Goal: Information Seeking & Learning: Learn about a topic

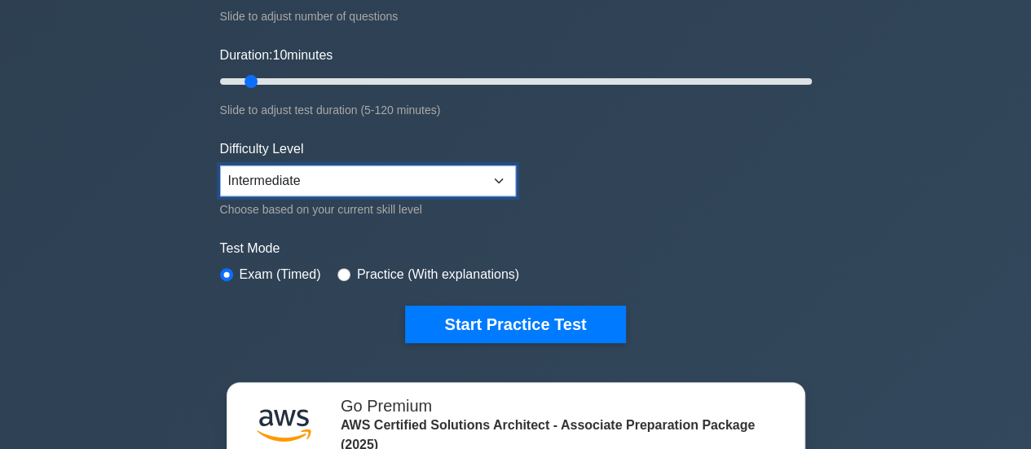
click at [435, 170] on select "Beginner Intermediate Expert" at bounding box center [368, 180] width 296 height 31
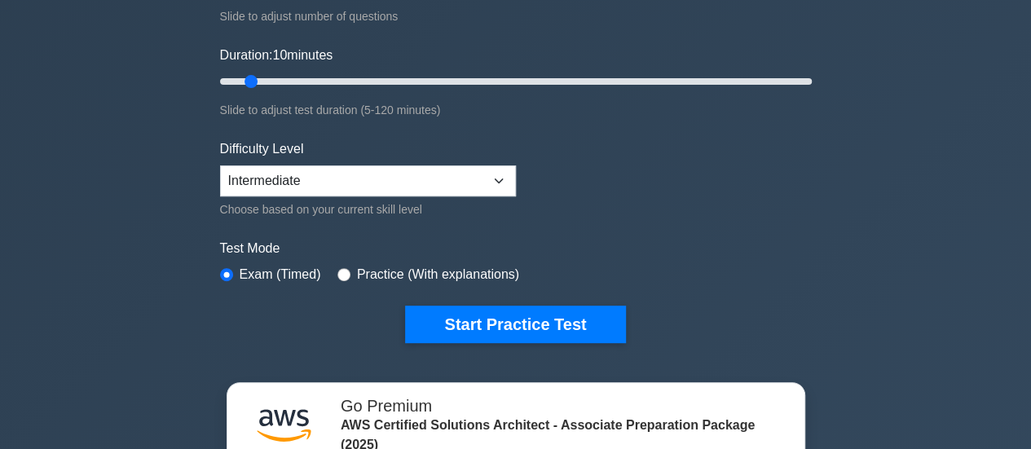
click at [737, 230] on form "Topics Amazon EC2 Amazon S3 Amazon VPC AWS Identity and Access Management (IAM)…" at bounding box center [516, 91] width 592 height 504
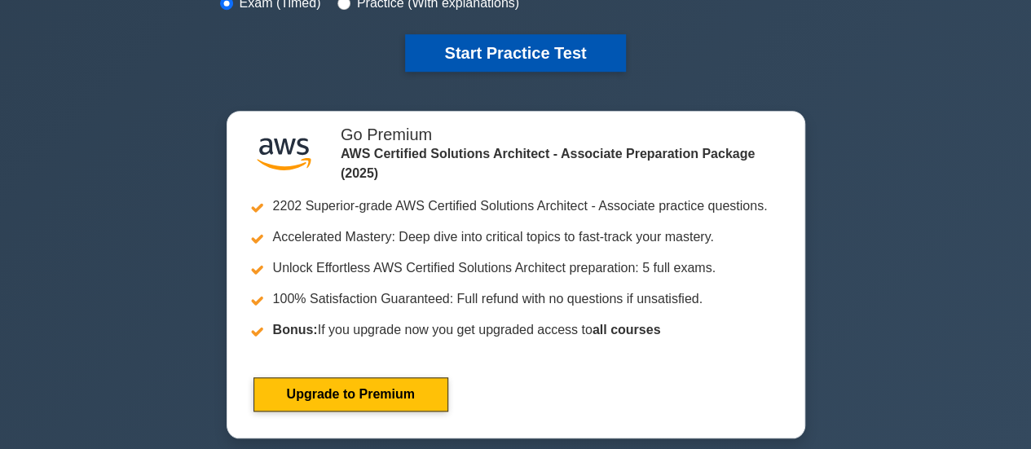
click at [560, 34] on button "Start Practice Test" at bounding box center [515, 52] width 220 height 37
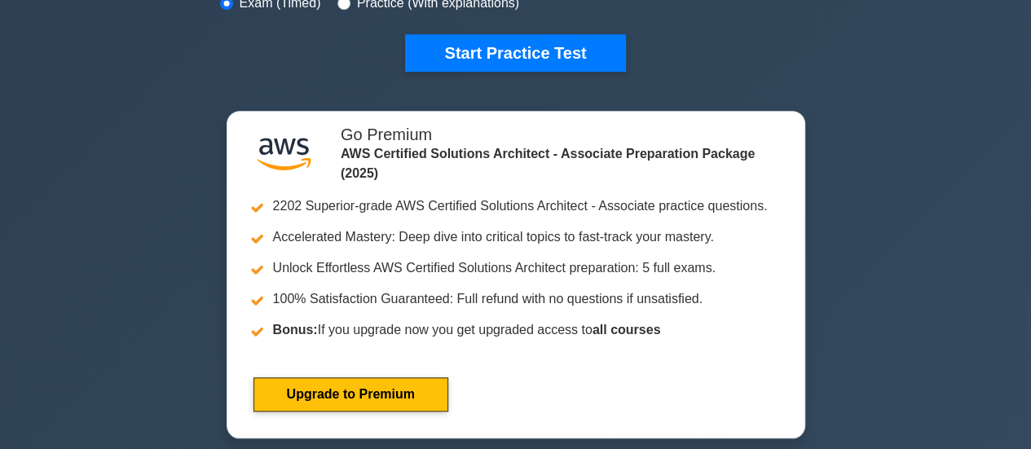
scroll to position [271, 0]
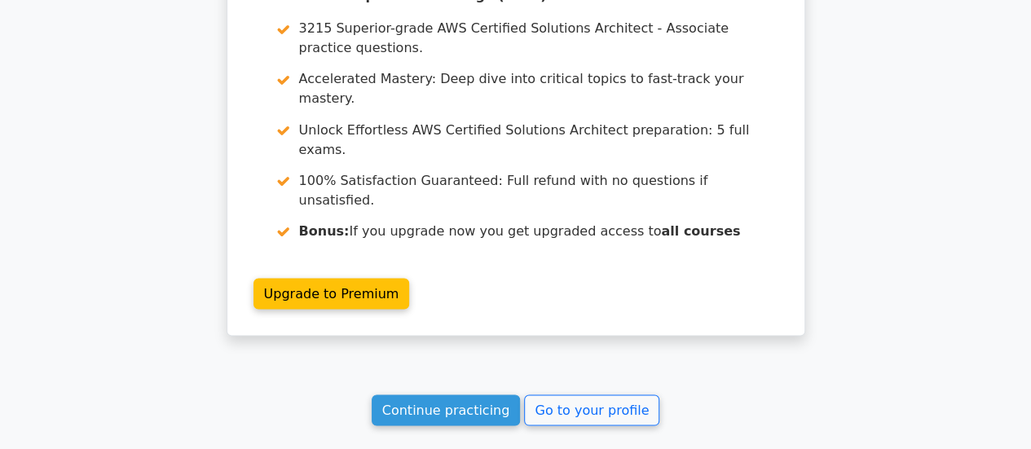
scroll to position [1497, 0]
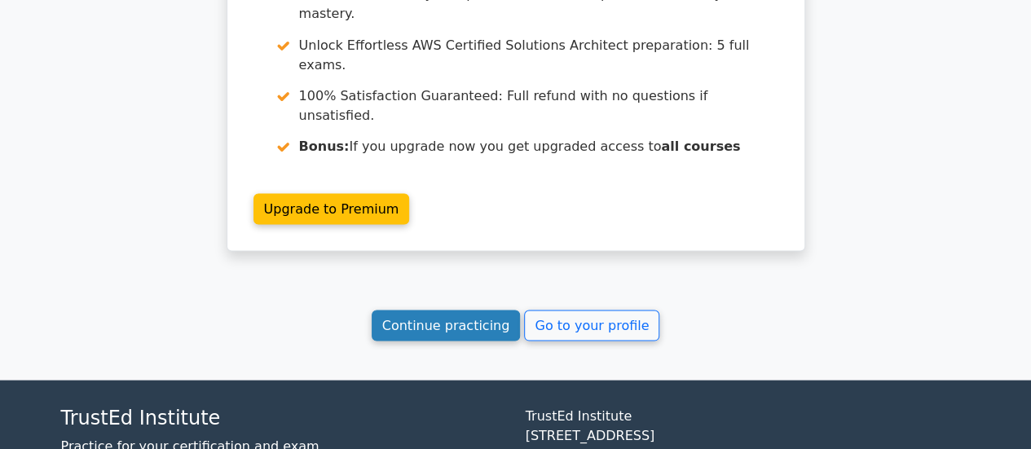
click at [460, 310] on link "Continue practicing" at bounding box center [446, 325] width 149 height 31
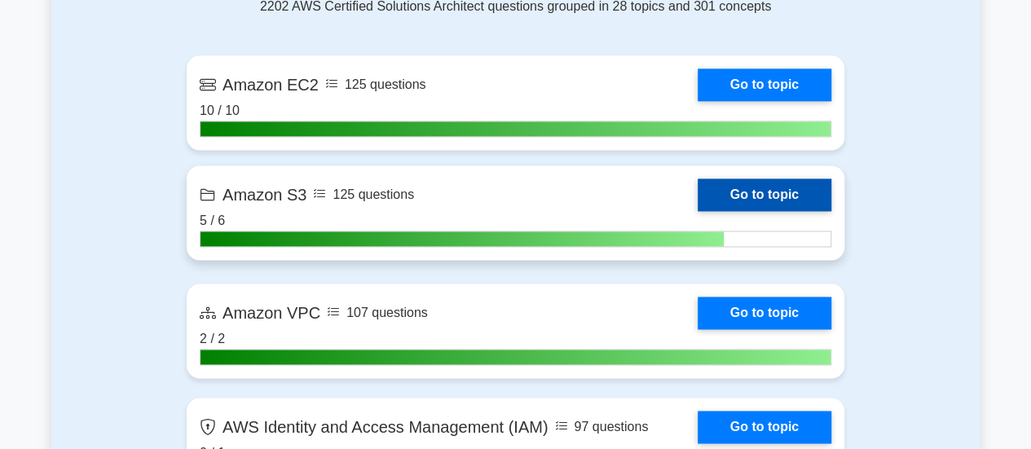
scroll to position [1357, 0]
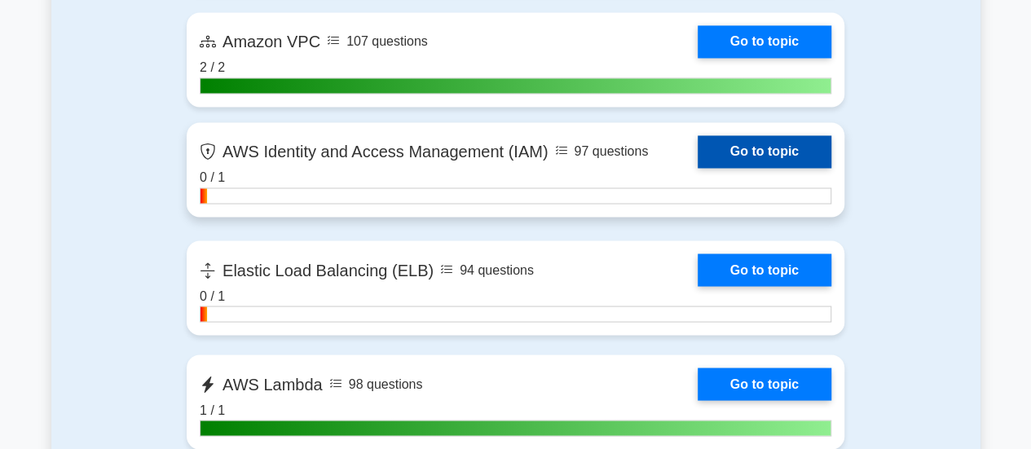
click at [723, 141] on link "Go to topic" at bounding box center [764, 151] width 134 height 33
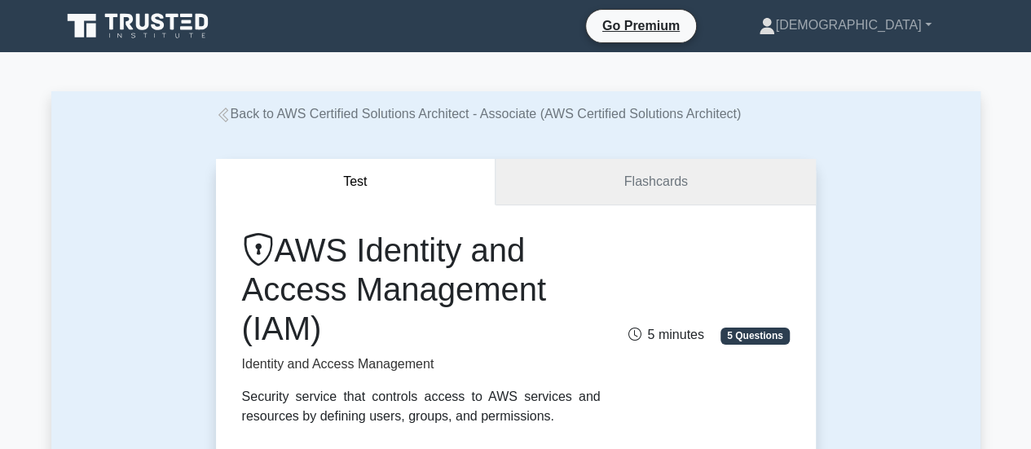
click at [655, 183] on link "Flashcards" at bounding box center [654, 182] width 319 height 46
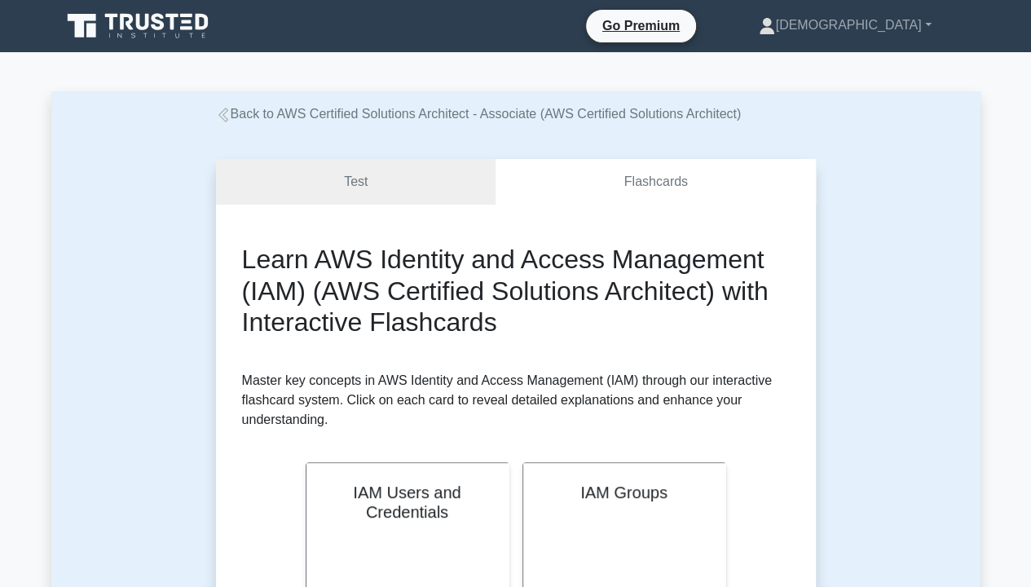
drag, startPoint x: 800, startPoint y: 276, endPoint x: 800, endPoint y: 292, distance: 15.5
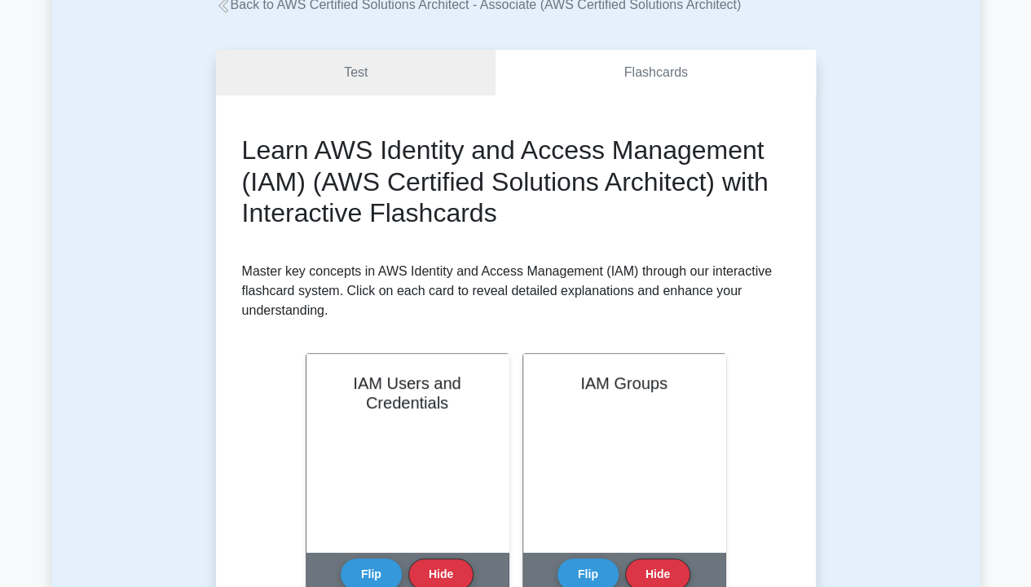
scroll to position [132, 0]
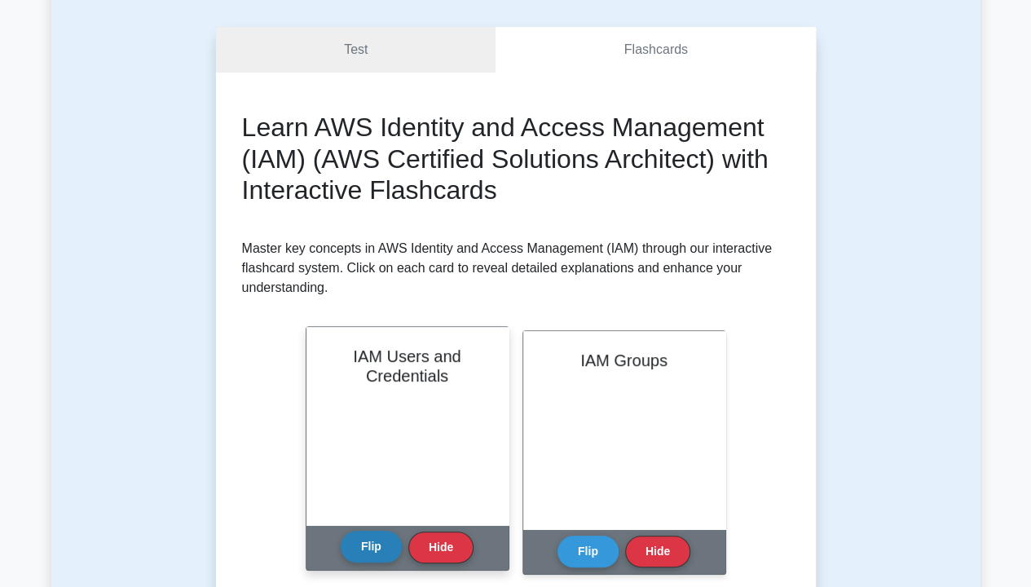
click at [381, 448] on button "Flip" at bounding box center [371, 546] width 61 height 32
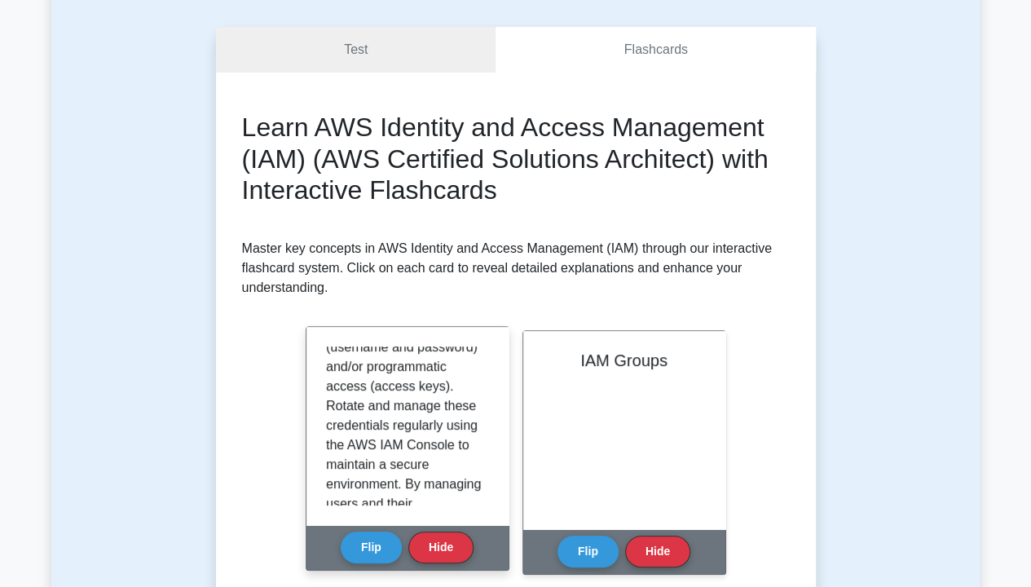
scroll to position [459, 0]
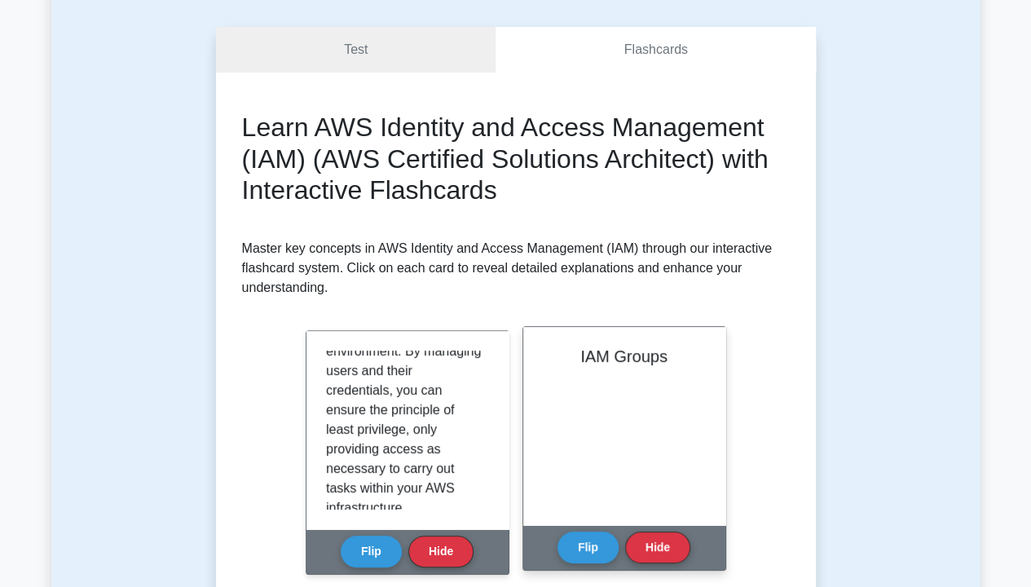
drag, startPoint x: 603, startPoint y: 530, endPoint x: 590, endPoint y: 546, distance: 20.2
click at [601, 448] on div "Flip Hide" at bounding box center [623, 547] width 133 height 45
click at [586, 448] on button "Flip" at bounding box center [587, 546] width 61 height 32
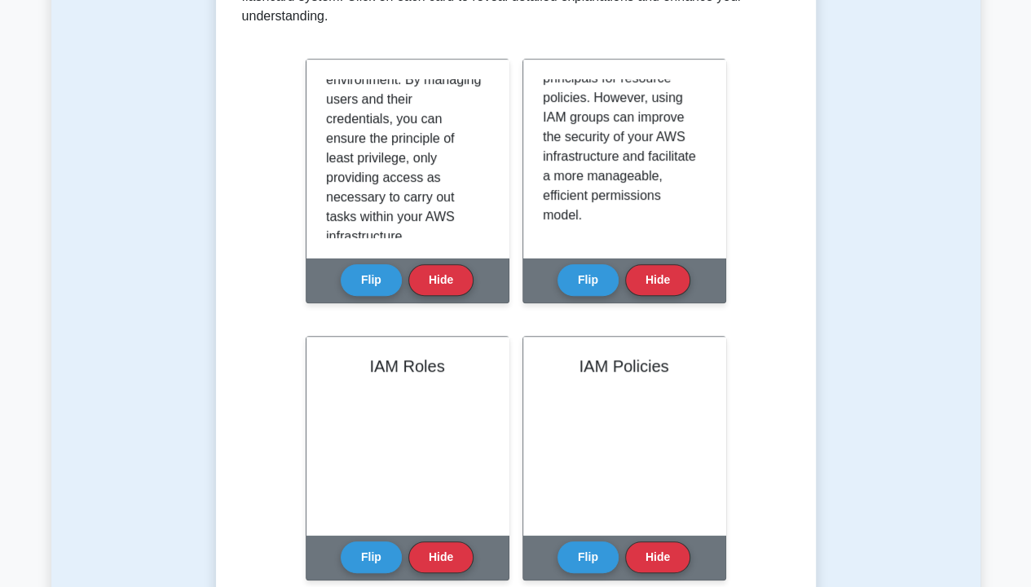
scroll to position [675, 0]
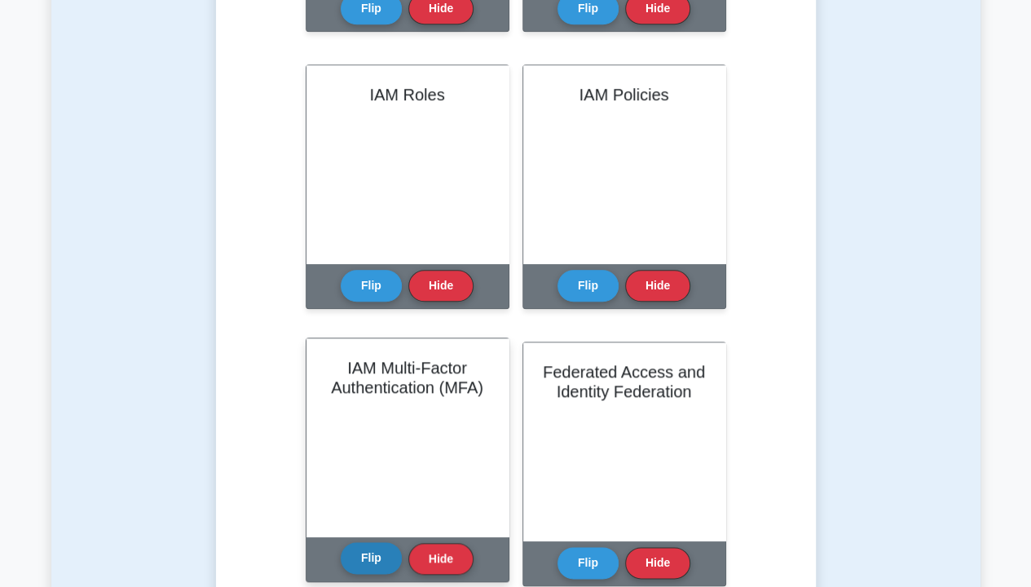
click at [365, 448] on button "Flip" at bounding box center [371, 558] width 61 height 32
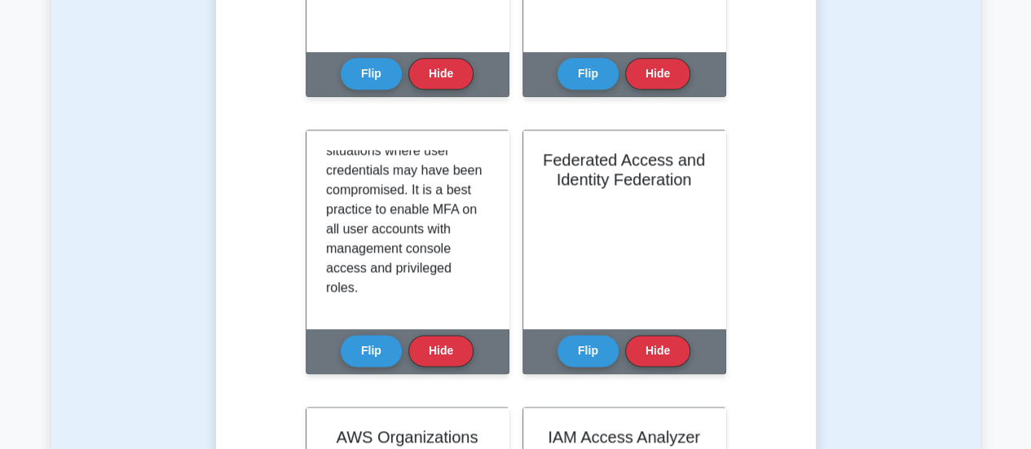
scroll to position [909, 0]
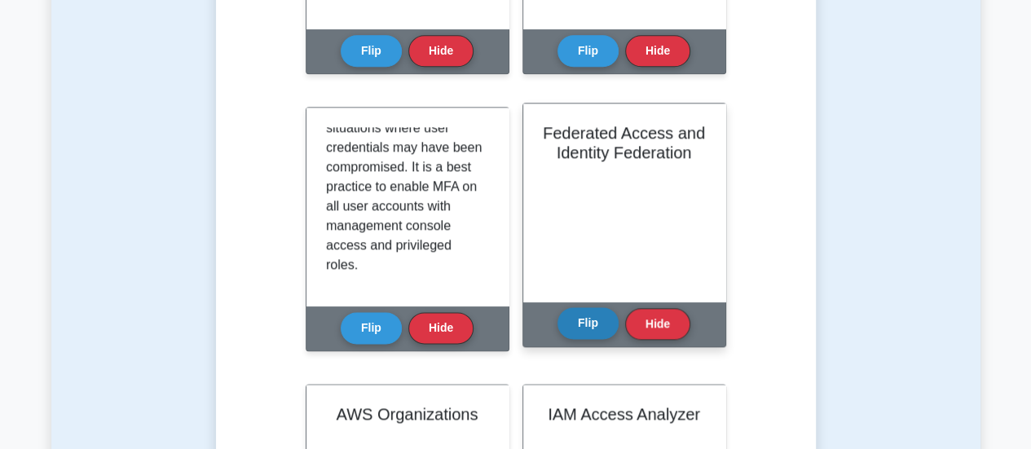
click at [593, 314] on button "Flip" at bounding box center [587, 323] width 61 height 32
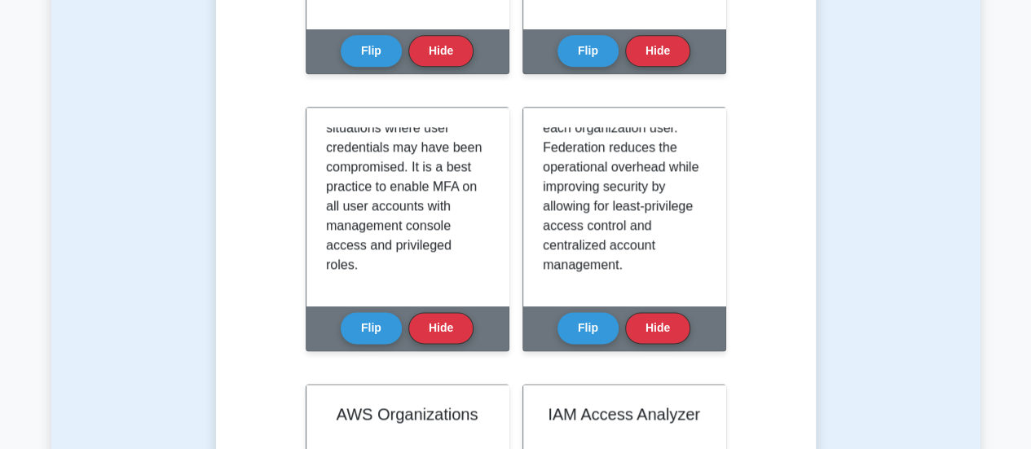
scroll to position [1181, 0]
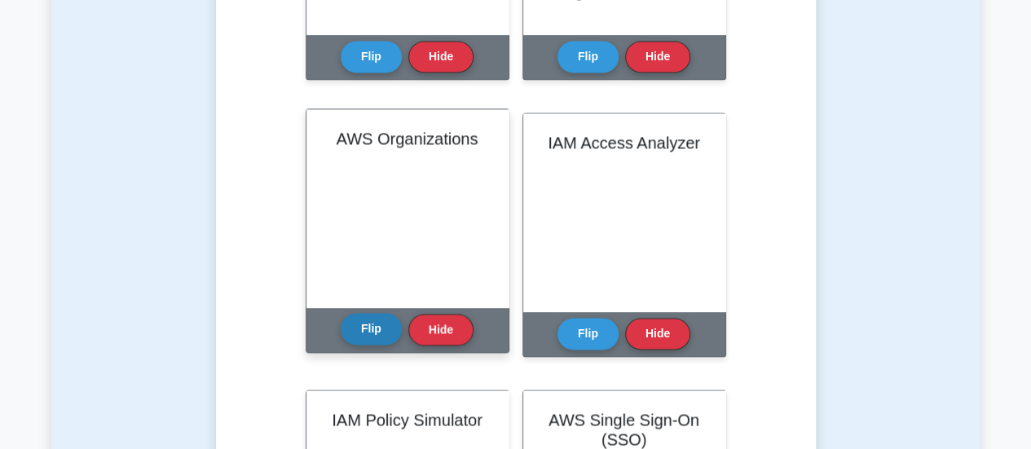
click at [367, 334] on button "Flip" at bounding box center [371, 329] width 61 height 32
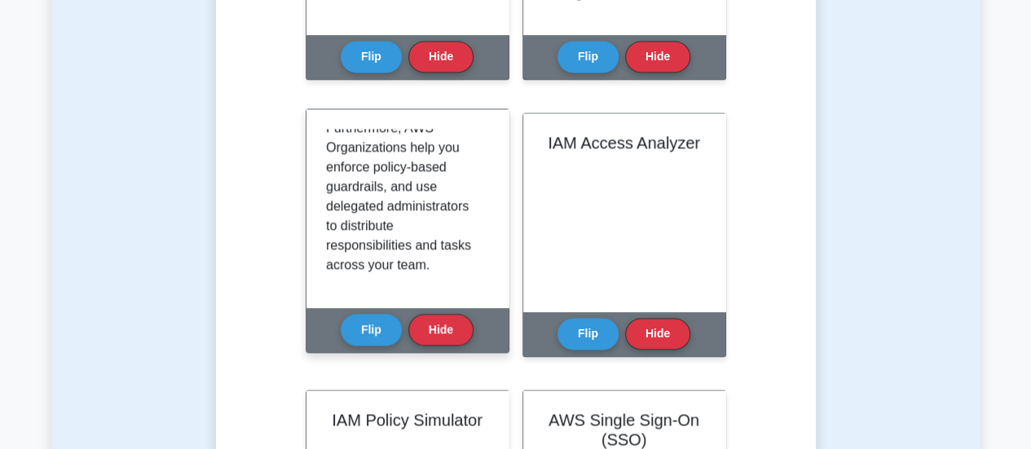
scroll to position [596, 0]
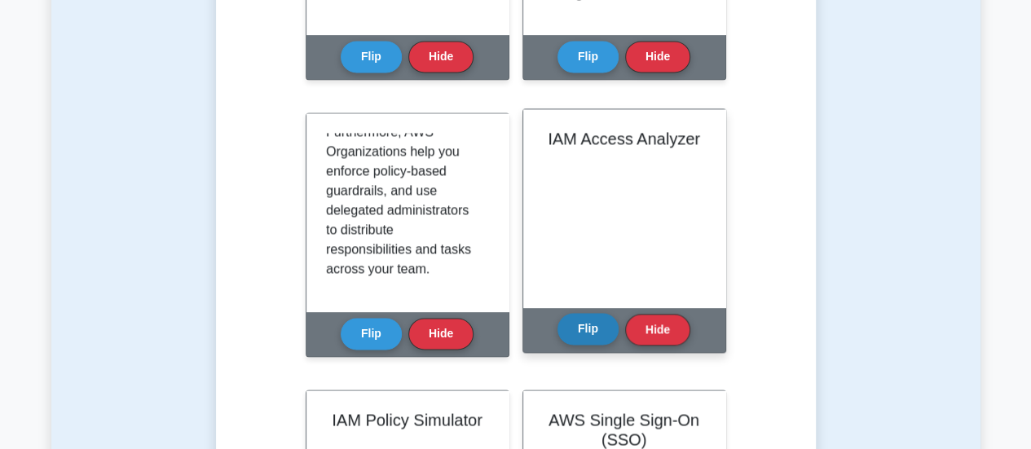
click at [576, 332] on button "Flip" at bounding box center [587, 329] width 61 height 32
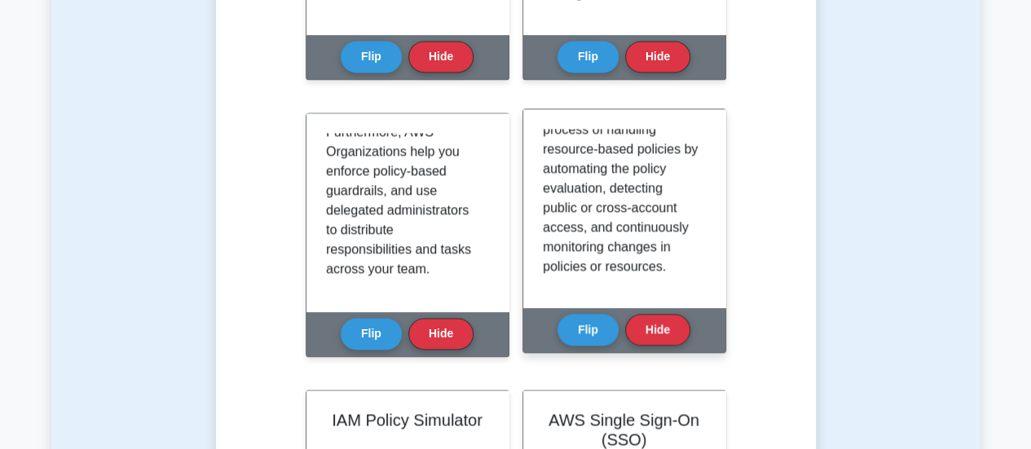
scroll to position [1452, 0]
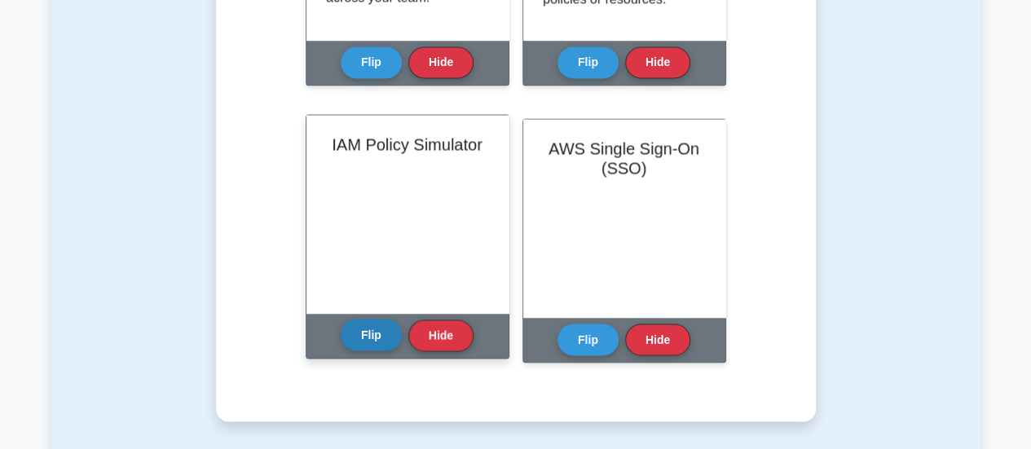
click at [370, 342] on button "Flip" at bounding box center [371, 335] width 61 height 32
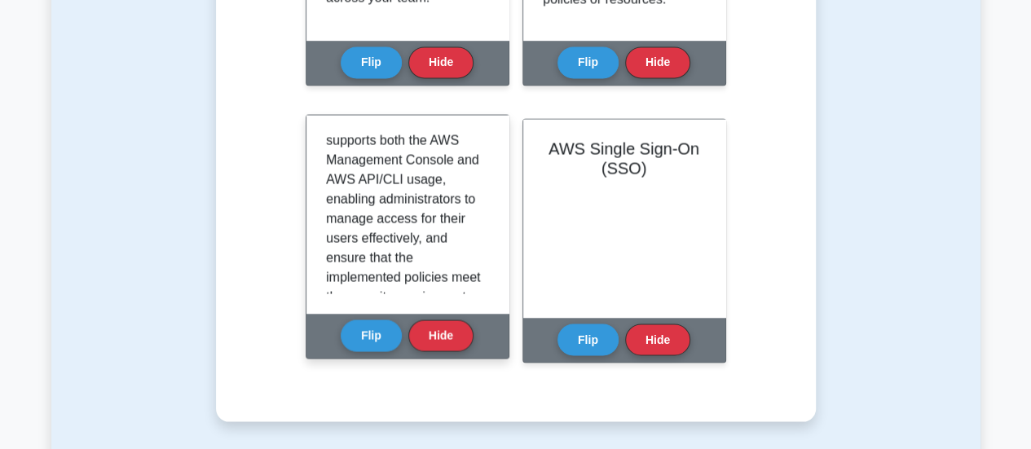
scroll to position [400, 0]
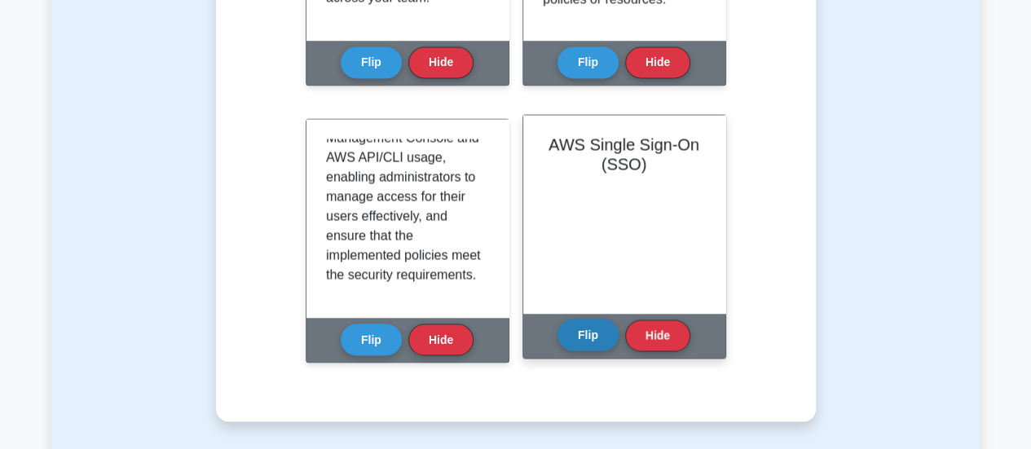
click at [592, 328] on button "Flip" at bounding box center [587, 335] width 61 height 32
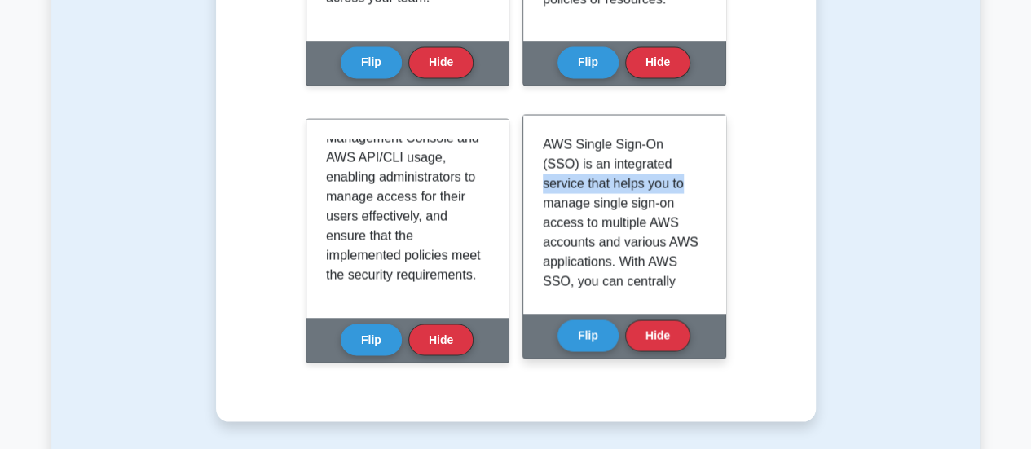
drag, startPoint x: 696, startPoint y: 161, endPoint x: 696, endPoint y: 176, distance: 15.5
click at [696, 176] on div "AWS Single Sign-On (SSO) is an integrated service that helps you to manage sing…" at bounding box center [624, 213] width 163 height 159
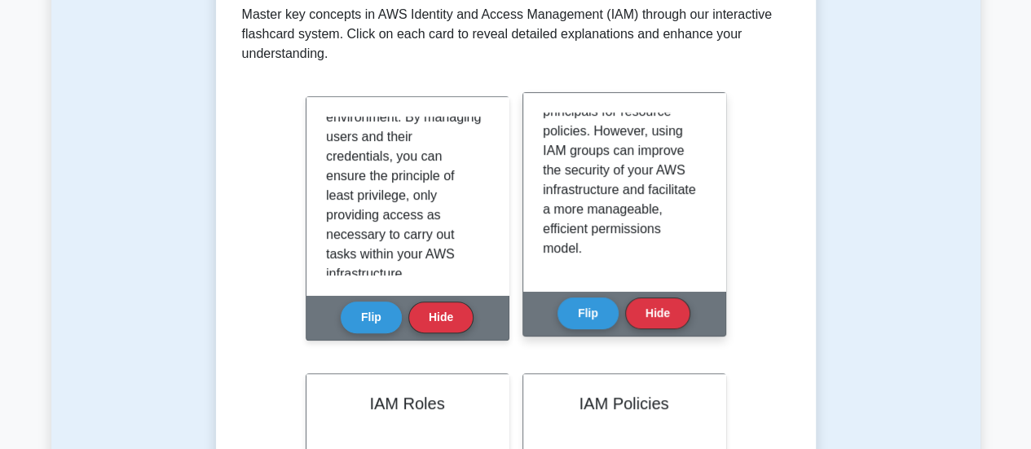
scroll to position [0, 0]
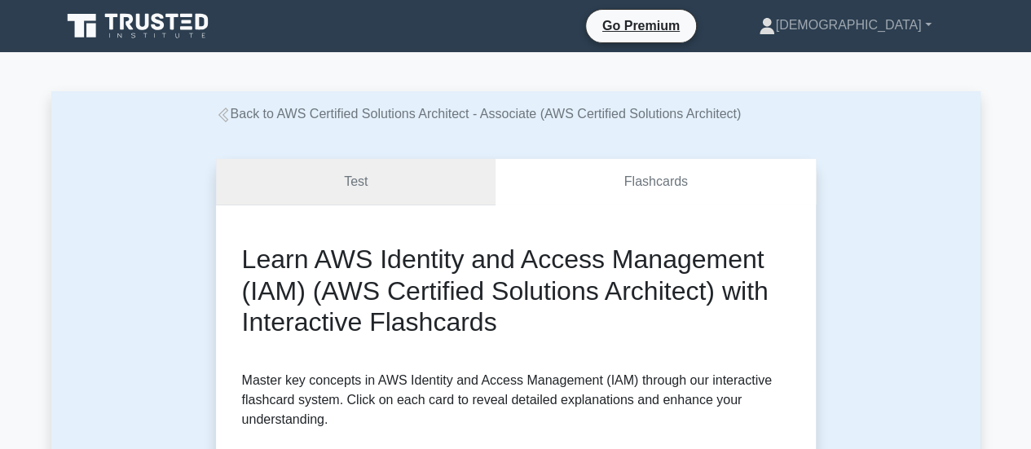
click at [416, 188] on link "Test" at bounding box center [356, 182] width 280 height 46
click at [369, 178] on link "Test" at bounding box center [356, 182] width 280 height 46
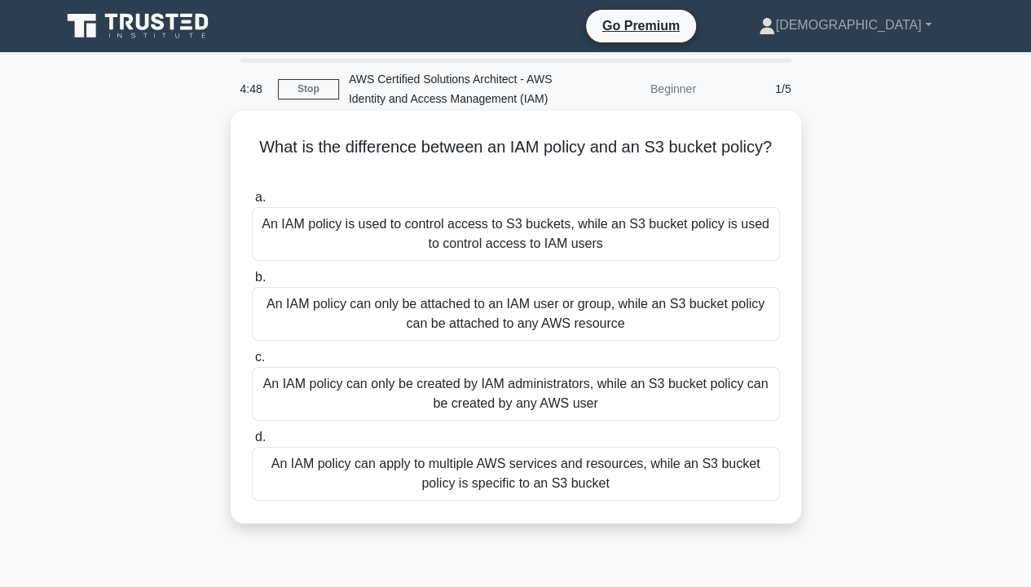
click at [587, 321] on div "An IAM policy can only be attached to an IAM user or group, while an S3 bucket …" at bounding box center [516, 314] width 528 height 54
click at [252, 283] on input "b. An IAM policy can only be attached to an IAM user or group, while an S3 buck…" at bounding box center [252, 277] width 0 height 11
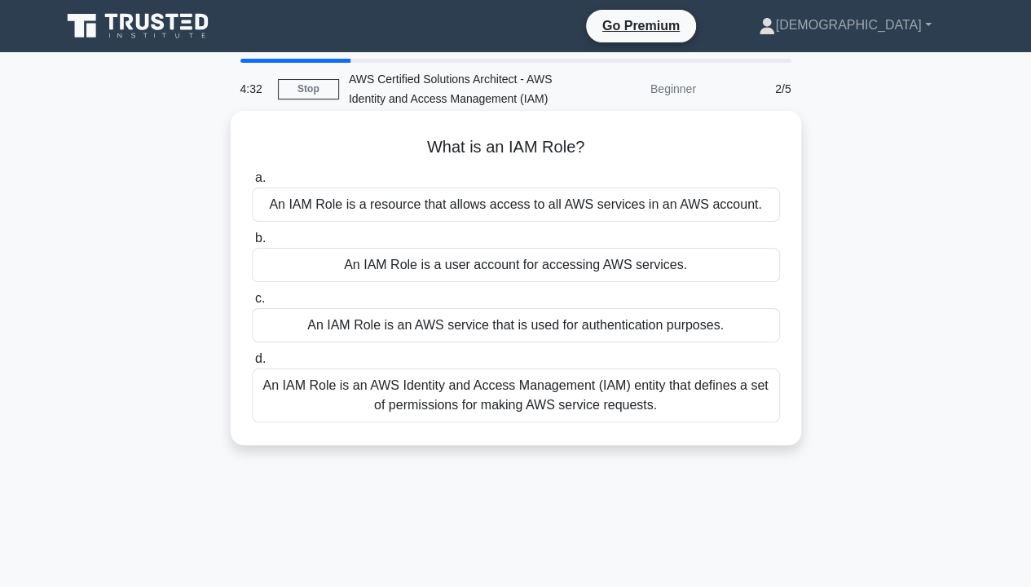
click at [613, 407] on div "An IAM Role is an AWS Identity and Access Management (IAM) entity that defines …" at bounding box center [516, 395] width 528 height 54
click at [252, 364] on input "d. An IAM Role is an AWS Identity and Access Management (IAM) entity that defin…" at bounding box center [252, 359] width 0 height 11
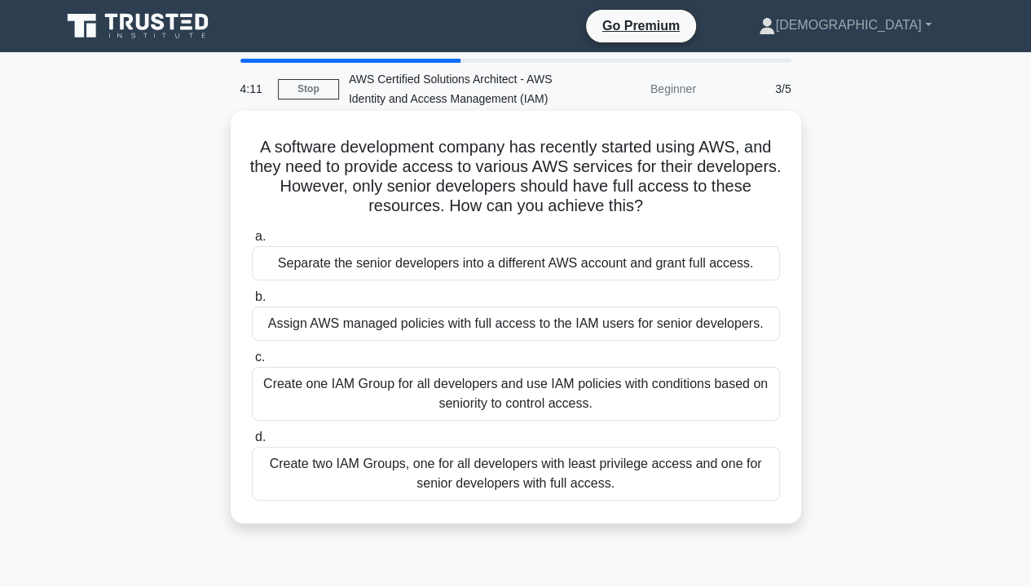
click at [576, 448] on div "Create two IAM Groups, one for all developers with least privilege access and o…" at bounding box center [516, 473] width 528 height 54
click at [252, 442] on input "d. Create two IAM Groups, one for all developers with least privilege access an…" at bounding box center [252, 437] width 0 height 11
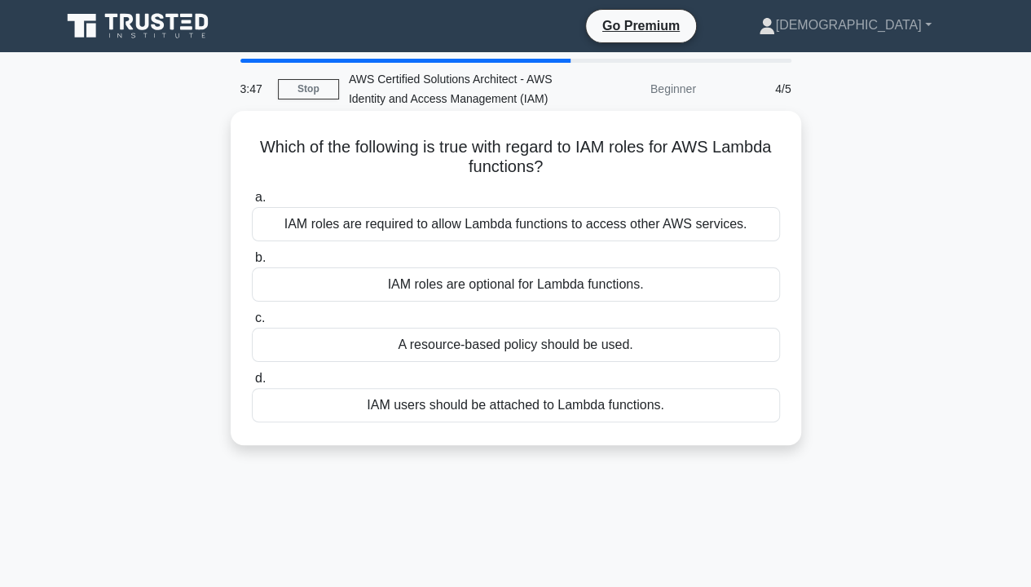
click at [519, 223] on div "IAM roles are required to allow Lambda functions to access other AWS services." at bounding box center [516, 224] width 528 height 34
click at [252, 203] on input "a. IAM roles are required to allow Lambda functions to access other AWS service…" at bounding box center [252, 197] width 0 height 11
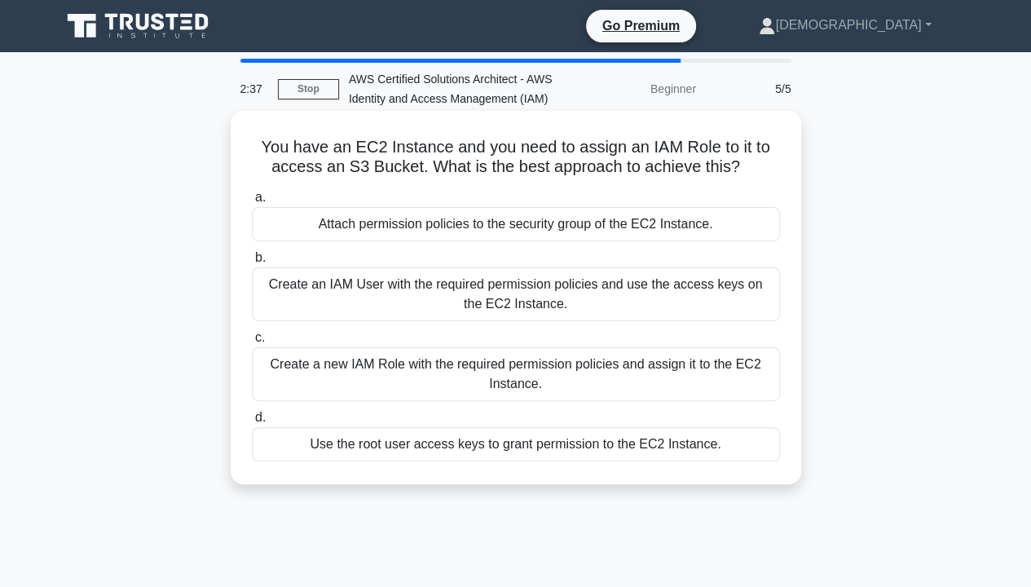
click at [487, 381] on div "Create a new IAM Role with the required permission policies and assign it to th…" at bounding box center [516, 374] width 528 height 54
click at [252, 343] on input "c. Create a new IAM Role with the required permission policies and assign it to…" at bounding box center [252, 337] width 0 height 11
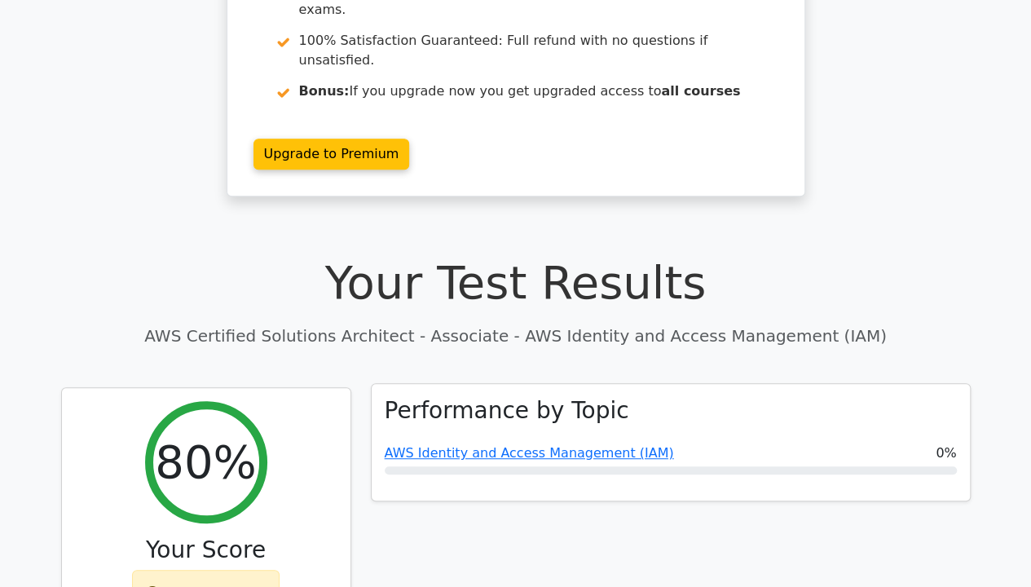
scroll to position [543, 0]
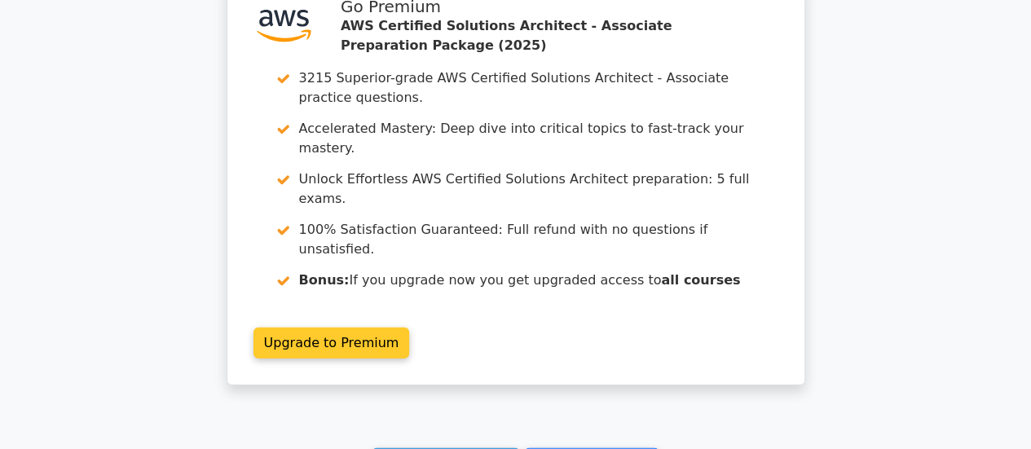
scroll to position [2314, 0]
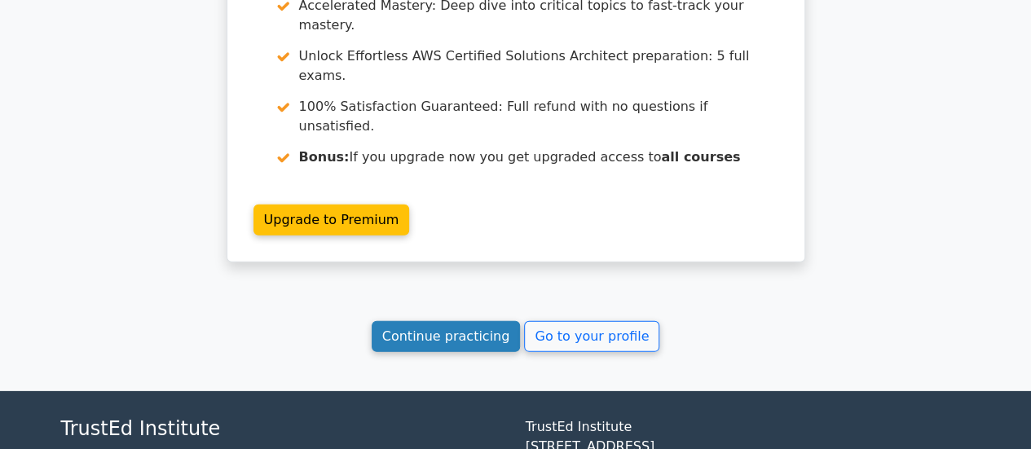
click at [468, 321] on link "Continue practicing" at bounding box center [446, 336] width 149 height 31
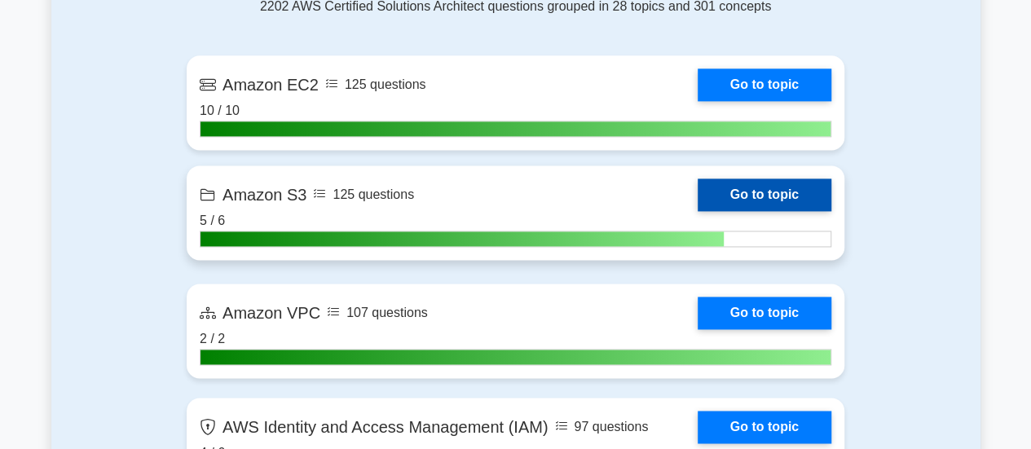
scroll to position [1357, 0]
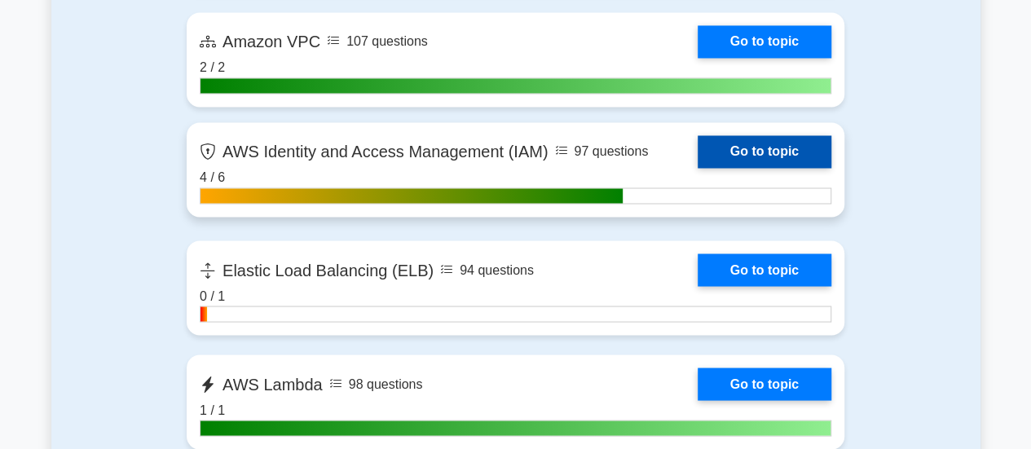
click at [759, 147] on link "Go to topic" at bounding box center [764, 151] width 134 height 33
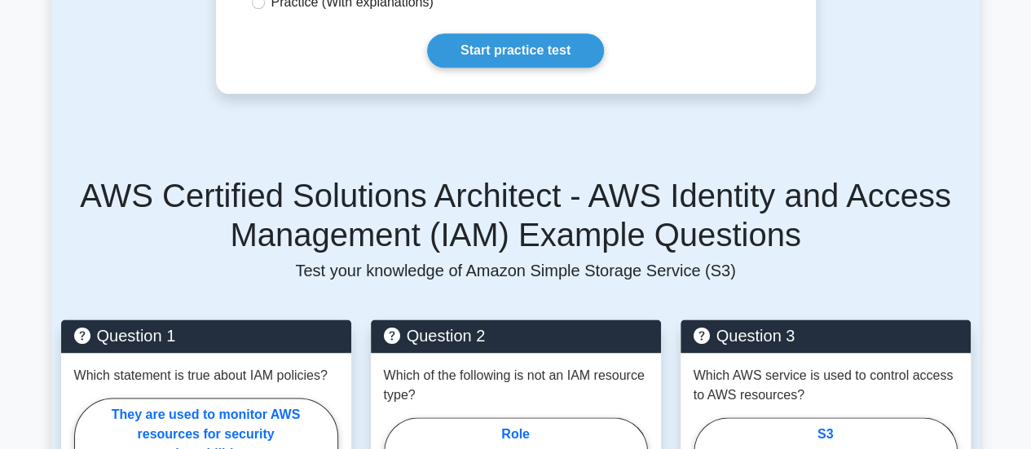
scroll to position [723, 0]
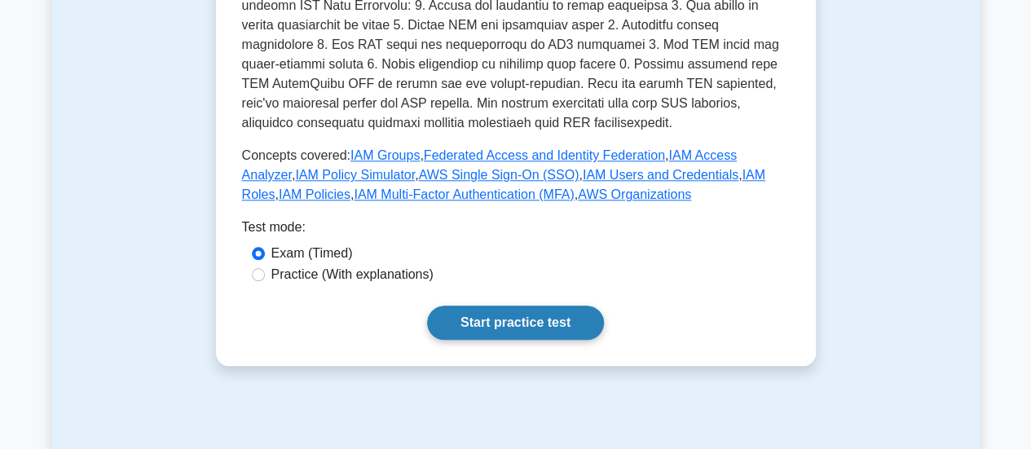
click at [482, 306] on link "Start practice test" at bounding box center [515, 323] width 177 height 34
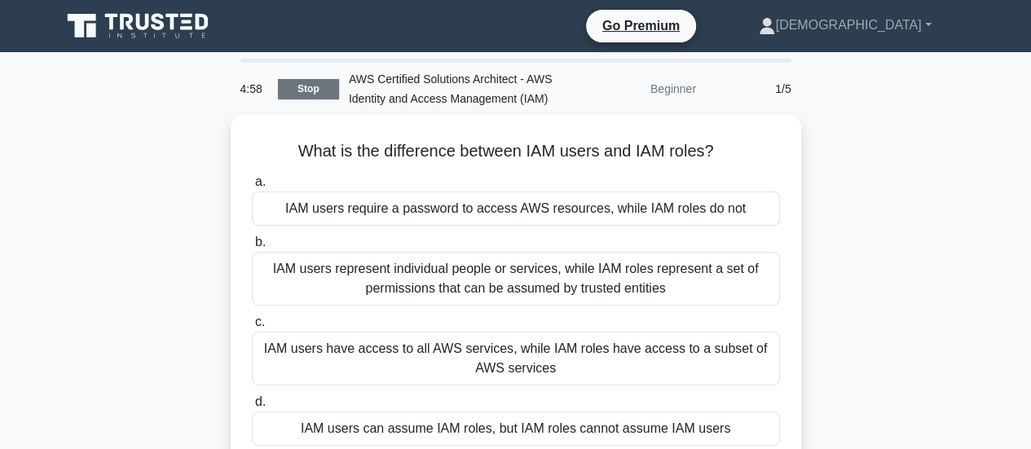
click at [332, 86] on link "Stop" at bounding box center [308, 89] width 61 height 20
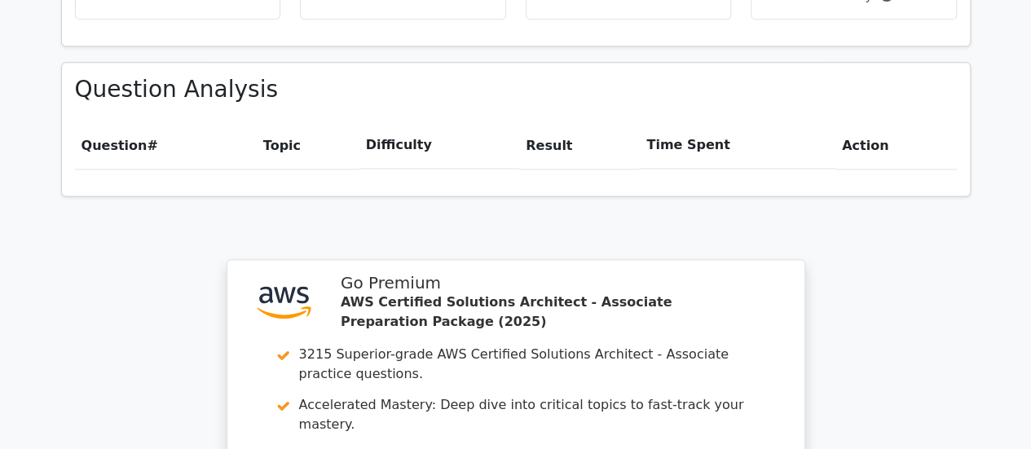
scroll to position [1497, 0]
